Goal: Task Accomplishment & Management: Use online tool/utility

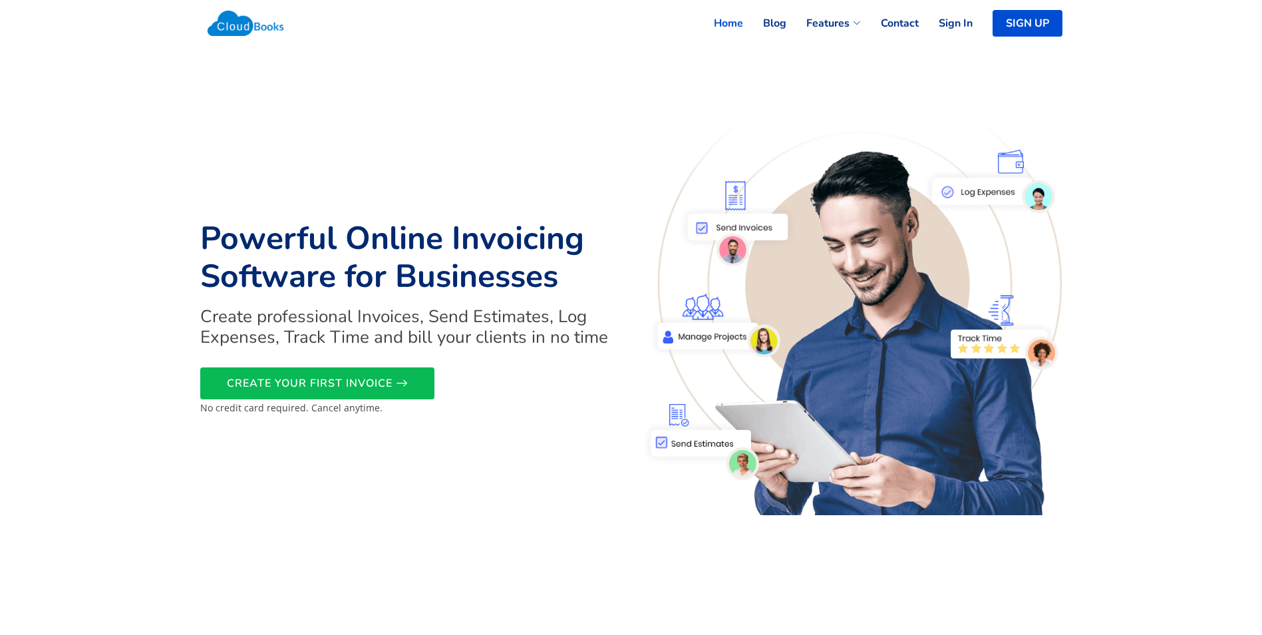
click at [452, 242] on h1 "Powerful Online Invoicing Software for Businesses" at bounding box center [411, 258] width 423 height 77
click at [385, 371] on link "CREATE YOUR FIRST INVOICE" at bounding box center [317, 383] width 234 height 32
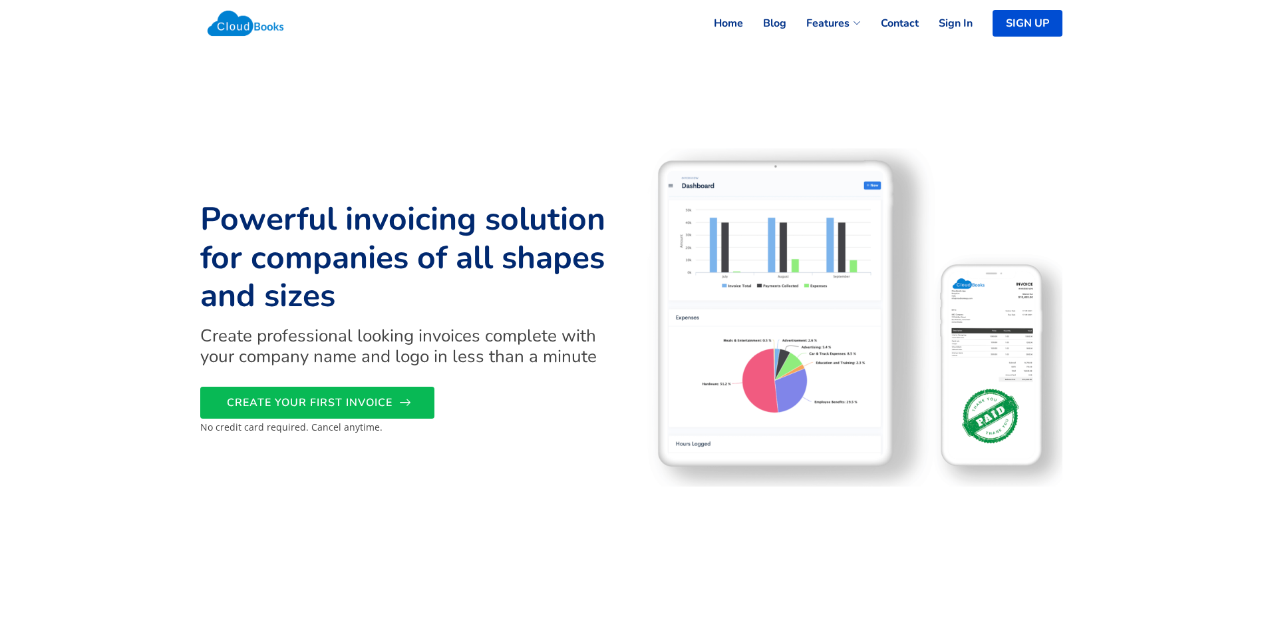
click at [369, 403] on span "CREATE YOUR FIRST INVOICE" at bounding box center [310, 403] width 166 height 0
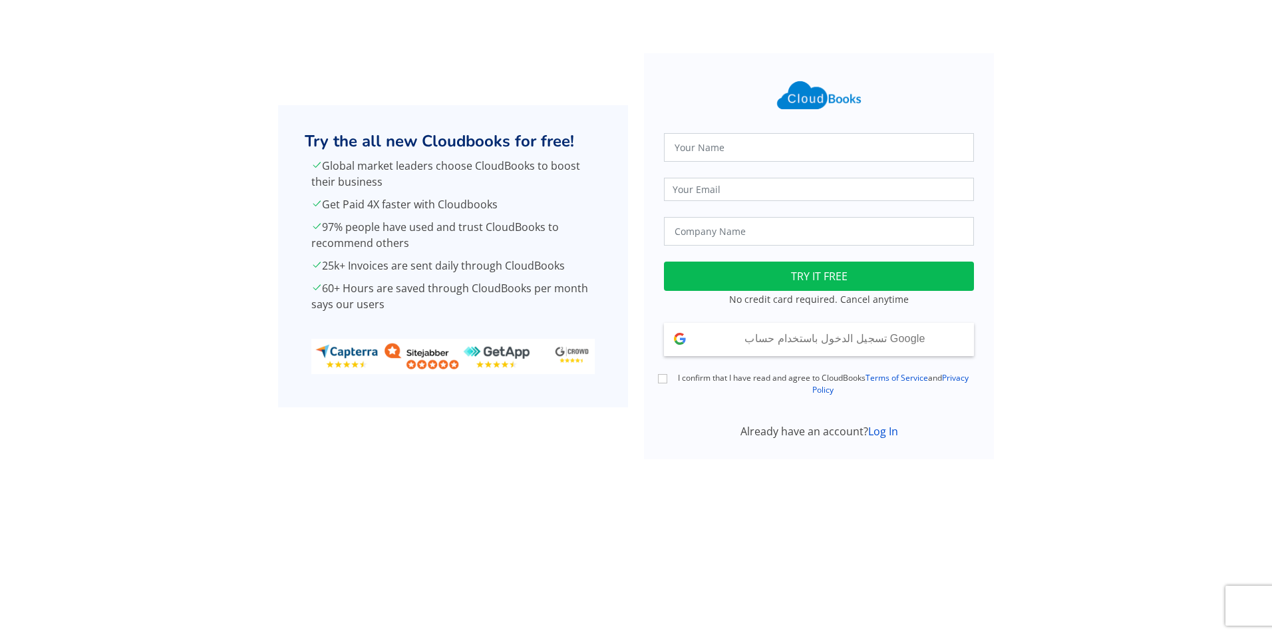
click at [484, 170] on p "Global market leaders choose CloudBooks to boost their business" at bounding box center [453, 174] width 284 height 32
